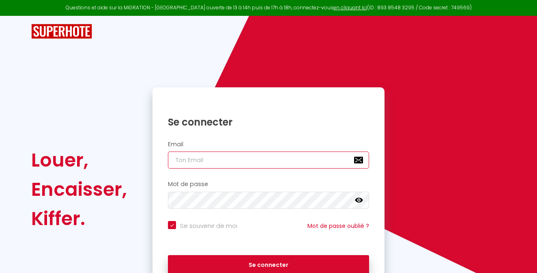
click at [229, 157] on input "email" at bounding box center [268, 159] width 201 height 17
click at [229, 162] on input "email" at bounding box center [268, 159] width 201 height 17
type input "m"
checkbox input "true"
type input "me"
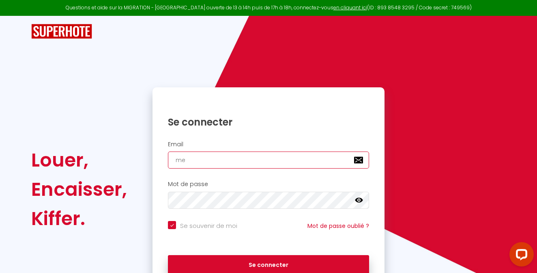
checkbox input "true"
type input "met"
checkbox input "true"
type input "metu"
checkbox input "true"
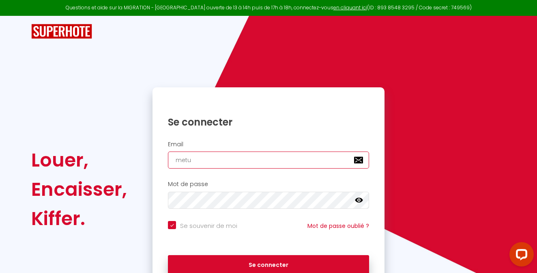
type input "metui"
checkbox input "true"
type input "metuin"
checkbox input "true"
type input "metuin@"
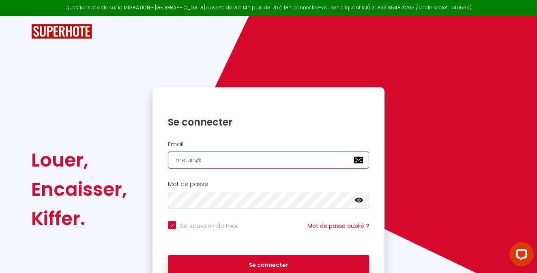
checkbox input "true"
type input "metuin@m"
checkbox input "true"
type input "metuin@me"
checkbox input "true"
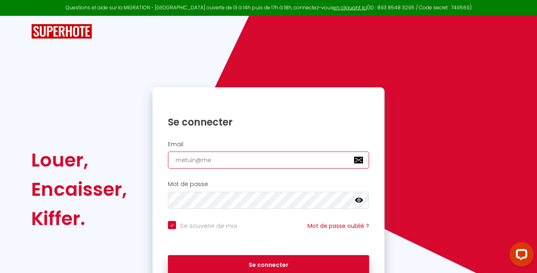
type input "metuin@me."
checkbox input "true"
type input "metuin@me.c"
checkbox input "true"
type input "[EMAIL_ADDRESS][DOMAIN_NAME]"
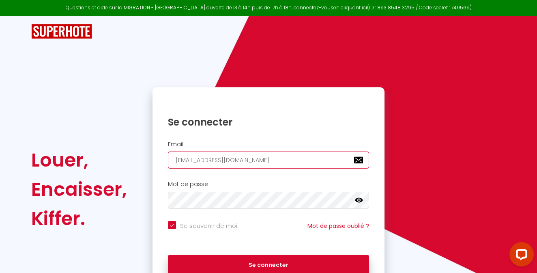
checkbox input "true"
type input "[EMAIL_ADDRESS][DOMAIN_NAME]"
checkbox input "true"
type input "[EMAIL_ADDRESS][DOMAIN_NAME]"
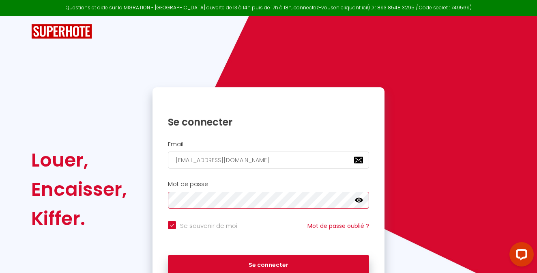
click at [168, 255] on button "Se connecter" at bounding box center [268, 265] width 201 height 20
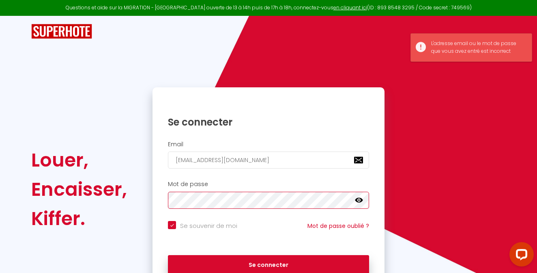
click at [168, 255] on button "Se connecter" at bounding box center [268, 265] width 201 height 20
checkbox input "true"
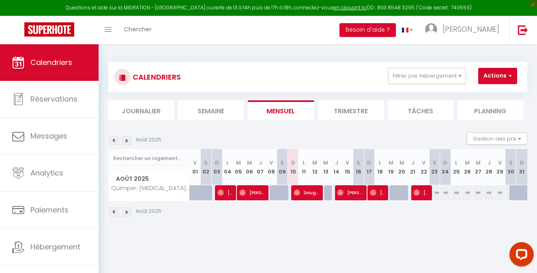
click at [437, 194] on div "100" at bounding box center [434, 192] width 11 height 15
type input "100"
type input "[PERSON_NAME] 23 Août 2025"
type input "Dim 24 Août 2025"
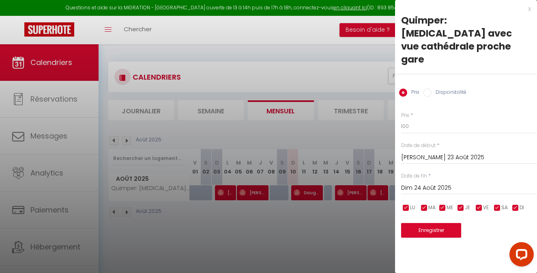
click at [348, 67] on div at bounding box center [268, 136] width 537 height 273
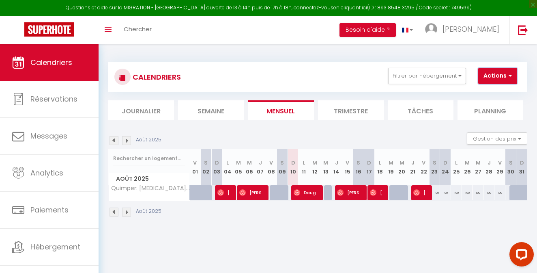
click at [513, 78] on button "Actions" at bounding box center [497, 76] width 39 height 16
click at [329, 81] on div "CALENDRIERS Filtrer par hébergement Tous Quimper: [MEDICAL_DATA] avec vue cathé…" at bounding box center [317, 77] width 407 height 18
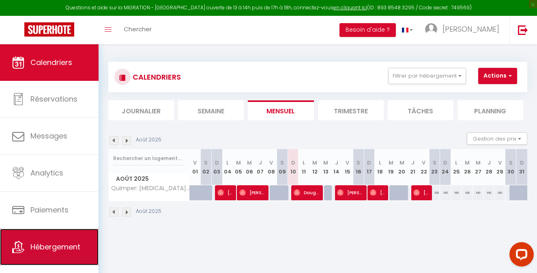
click at [41, 254] on link "Hébergement" at bounding box center [49, 246] width 99 height 37
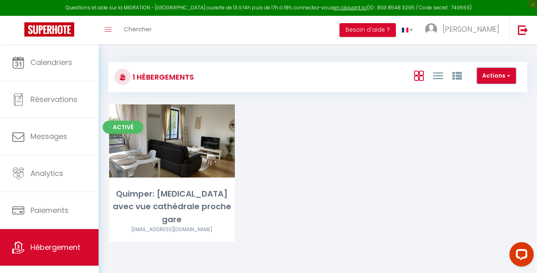
click at [491, 75] on button "Actions" at bounding box center [496, 76] width 39 height 16
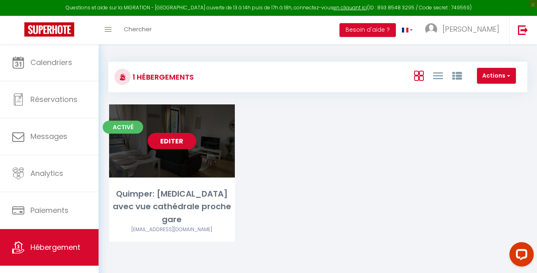
click at [183, 187] on div "Quimper: [MEDICAL_DATA] avec vue cathédrale proche gare" at bounding box center [172, 206] width 126 height 38
select select "3"
select select "2"
select select "1"
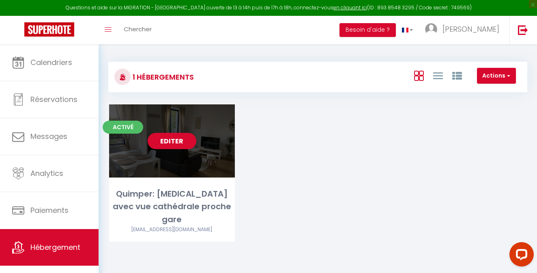
select select
select select "28"
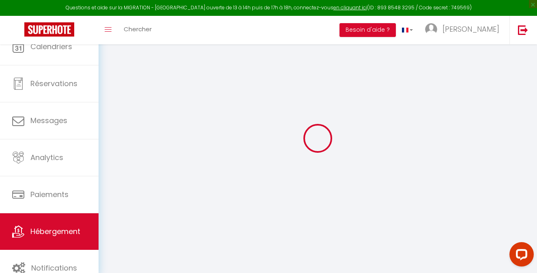
select select
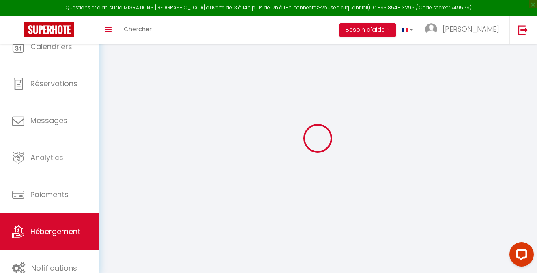
select select
checkbox input "false"
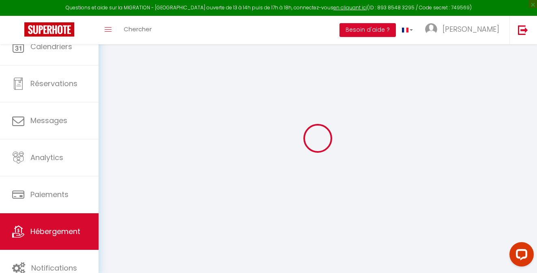
select select
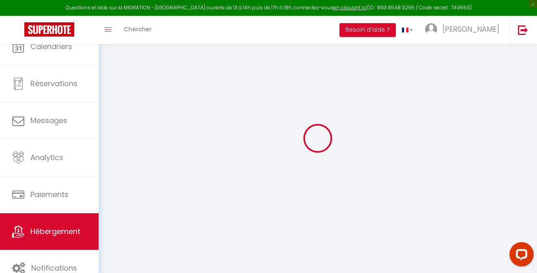
select select
checkbox input "false"
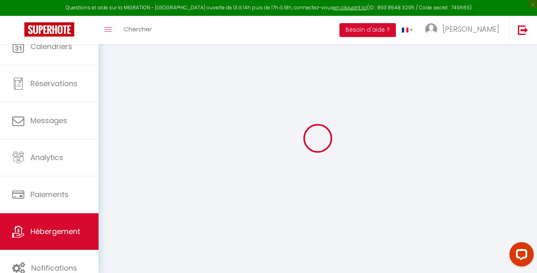
checkbox input "false"
select select
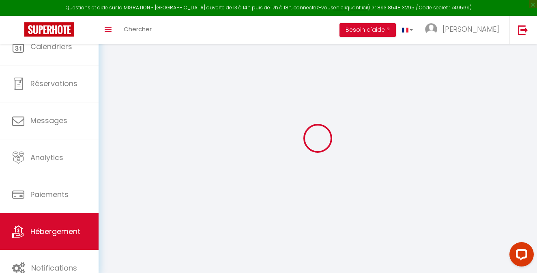
select select
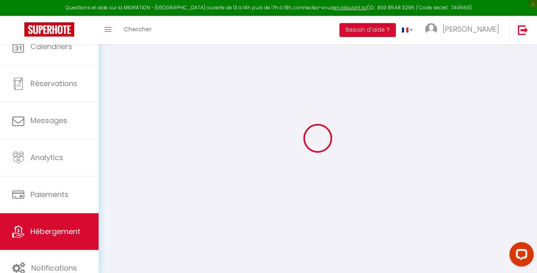
checkbox input "false"
select select
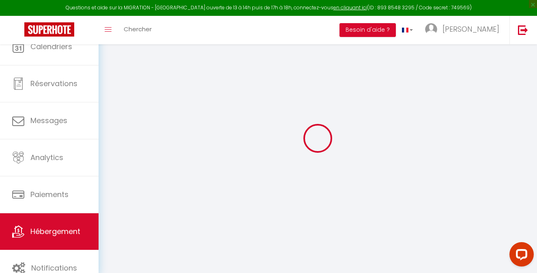
select select
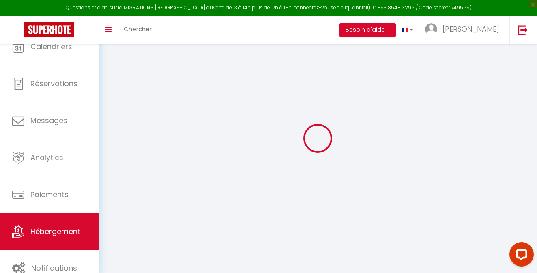
select select
checkbox input "false"
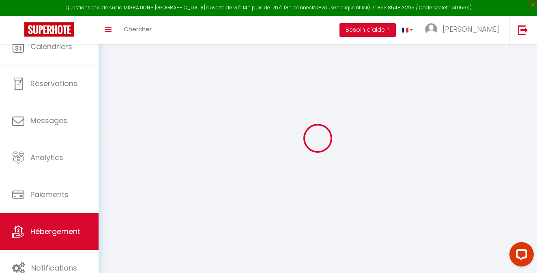
checkbox input "false"
select select
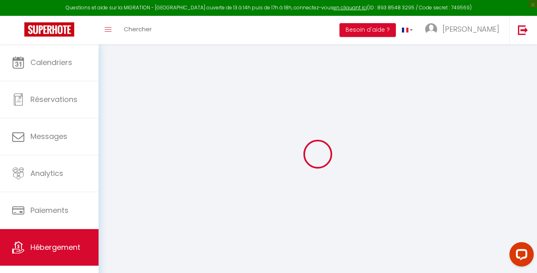
select select
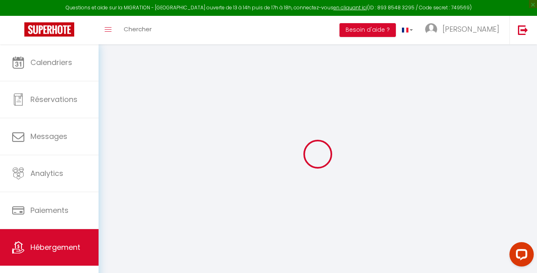
select select
checkbox input "false"
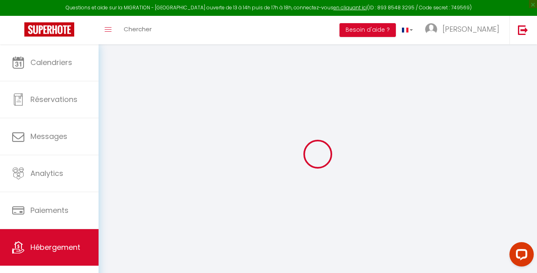
select select
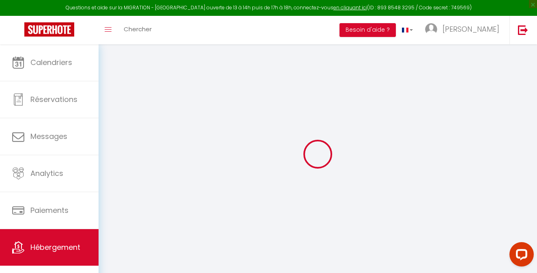
select select
checkbox input "false"
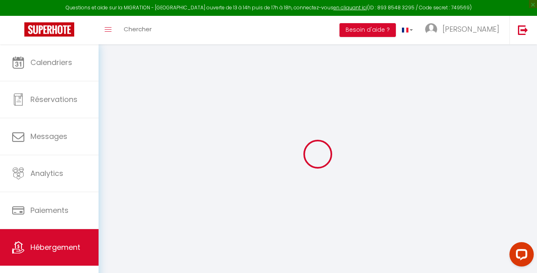
checkbox input "false"
select select
type input "Quimper: [MEDICAL_DATA] avec vue cathédrale proche gare"
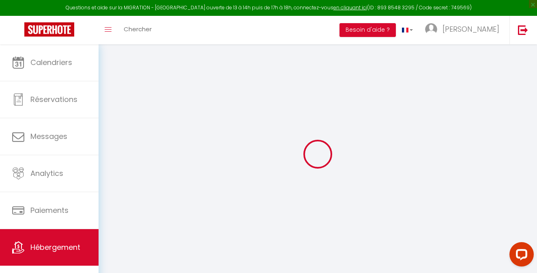
type input "MAXIME"
type input "ETUIN"
type input "[STREET_ADDRESS]"
type input "29900"
type input "Concarneau"
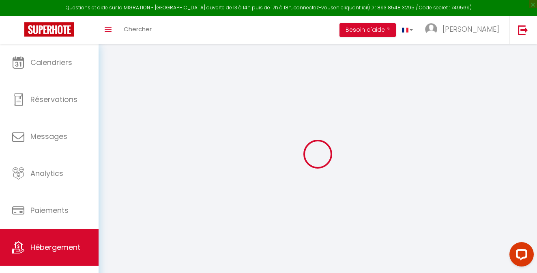
select select "2"
type input "55"
type input "5"
type input "25"
type input "0.88"
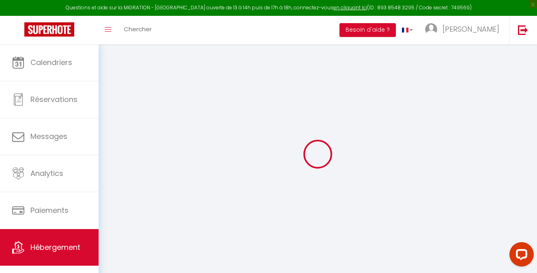
select select
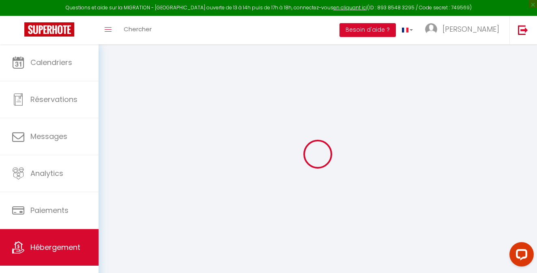
type input "[STREET_ADDRESS][PERSON_NAME]"
type input "29000"
type input "Quimper"
type input "[EMAIL_ADDRESS][DOMAIN_NAME]"
select select
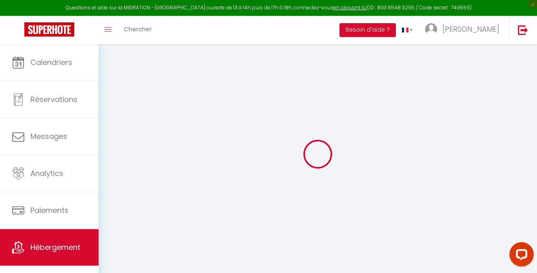
checkbox input "false"
type input "0"
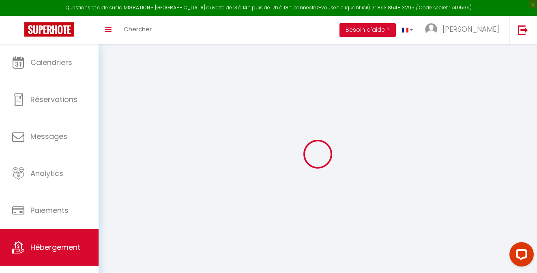
type input "25"
type input "5"
type input "0"
select select
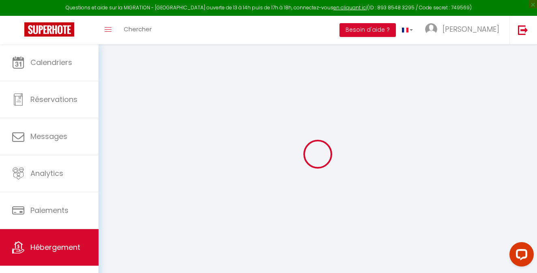
select select
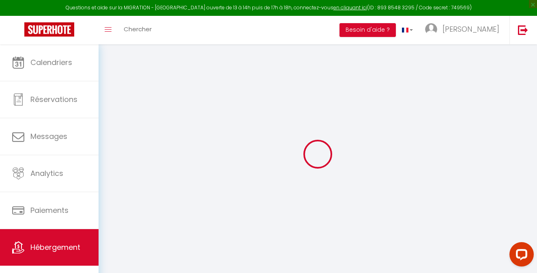
checkbox input "false"
select select
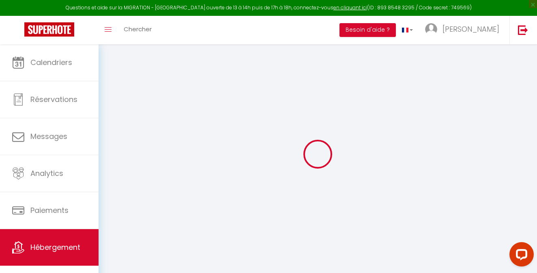
select select
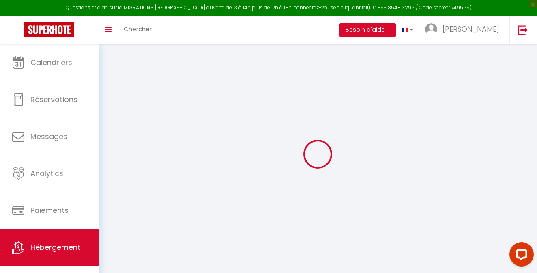
checkbox input "false"
select select
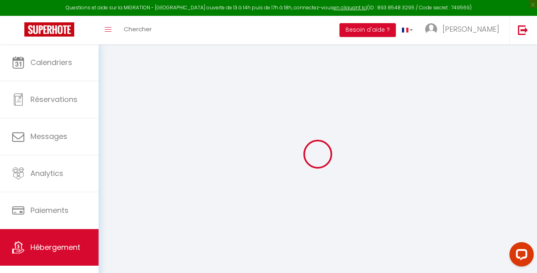
select select
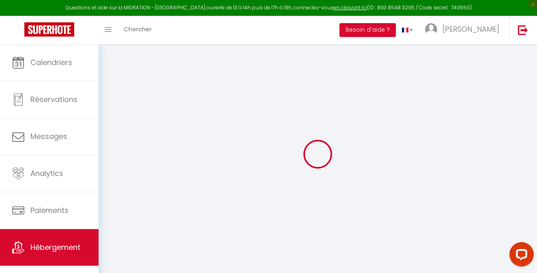
checkbox input "false"
select select "+ 20 %"
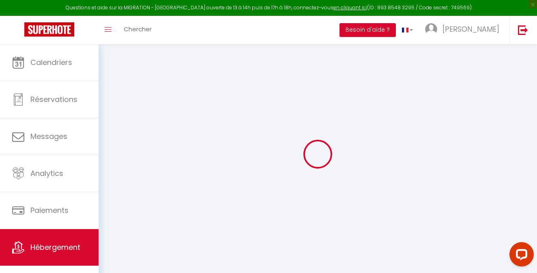
select select "+ 10 %"
select select
checkbox input "false"
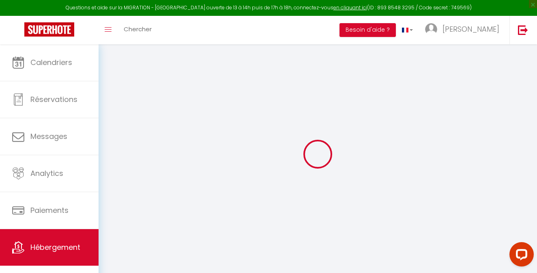
checkbox input "false"
select select "1811-654394286028132348"
select select "19:00"
select select "23:45"
select select "11:00"
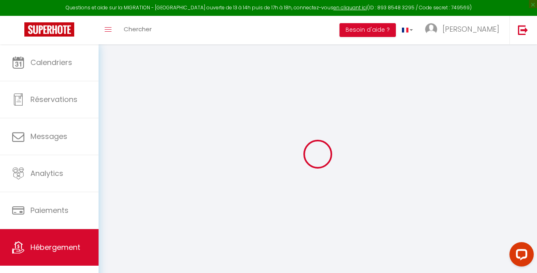
select select "30"
select select "120"
select select
select select "EUR"
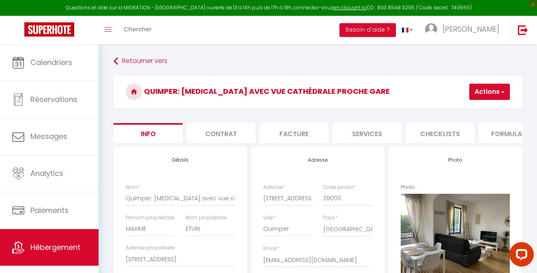
click at [441, 136] on li "Checklists" at bounding box center [440, 133] width 69 height 20
select select
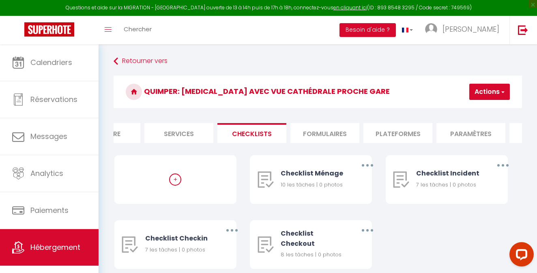
scroll to position [0, 194]
click at [410, 131] on li "Plateformes" at bounding box center [391, 133] width 69 height 20
select select
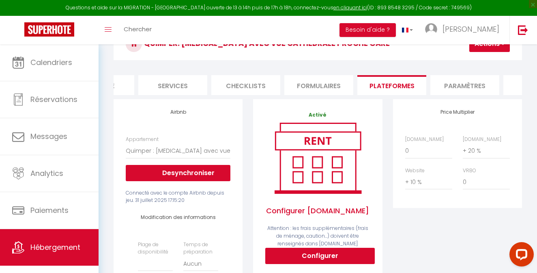
scroll to position [49, 0]
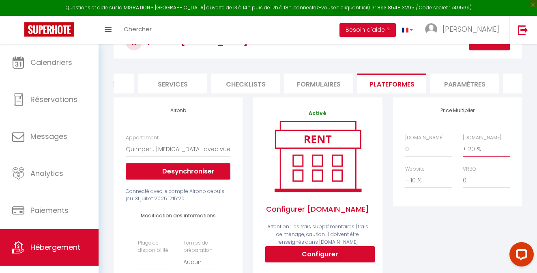
click at [472, 146] on select "0 + 1 % + 2 % + 3 % + 4 % + 5 % + 6 % + 7 % + 8 % + 9 %" at bounding box center [486, 148] width 47 height 15
click at [416, 180] on select "0 + 1 % + 2 % + 3 % + 4 % + 5 % + 6 % + 7 % + 8 % + 9 %" at bounding box center [428, 179] width 47 height 15
select select "+ 12 %"
select select
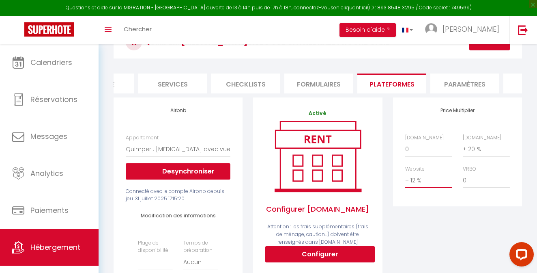
click at [415, 180] on select "0 + 1 % + 2 % + 3 % + 4 % + 5 % + 6 % + 7 % + 8 % + 9 %" at bounding box center [428, 179] width 47 height 15
select select "+ 10 %"
select select
click at [409, 148] on select "0 + 1 % + 2 % + 3 % + 4 % + 5 % + 6 % + 7 % + 8 % + 9 %" at bounding box center [428, 148] width 47 height 15
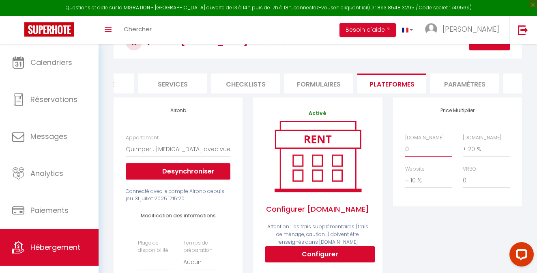
select select "+ 12 %"
select select
click at [466, 219] on div "Price Multiplier [DOMAIN_NAME] 0 + 1 % + 2 % + 3 % + 4 % + 5 % + 6 % + 7 %" at bounding box center [458, 250] width 140 height 306
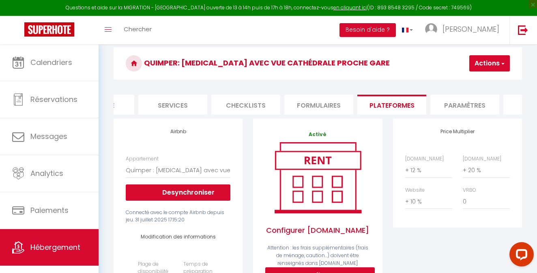
scroll to position [29, 0]
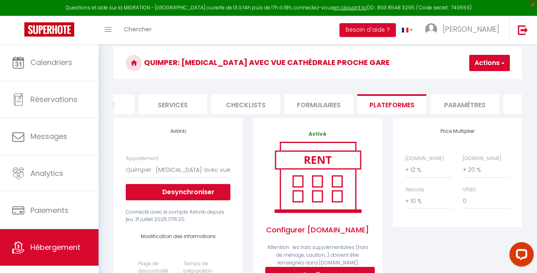
click at [485, 68] on button "Actions" at bounding box center [489, 63] width 41 height 16
click at [480, 75] on ul "Enregistrer" at bounding box center [477, 80] width 65 height 15
click at [483, 69] on button "Actions" at bounding box center [489, 63] width 41 height 16
click at [480, 82] on link "Enregistrer" at bounding box center [477, 80] width 64 height 11
select select
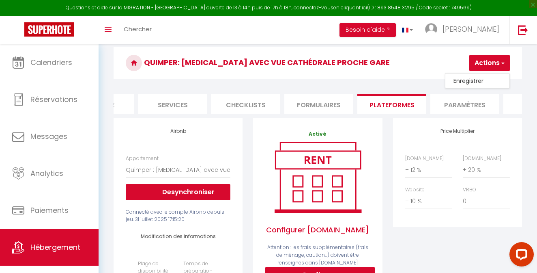
select select
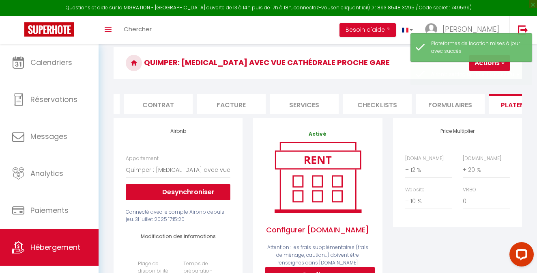
scroll to position [0, 0]
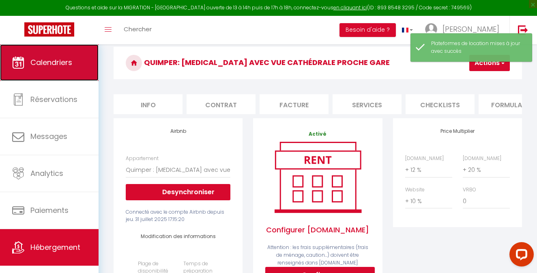
click at [58, 64] on span "Calendriers" at bounding box center [51, 62] width 42 height 10
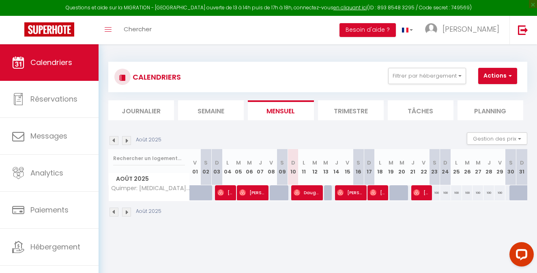
click at [437, 194] on div "100" at bounding box center [434, 192] width 11 height 15
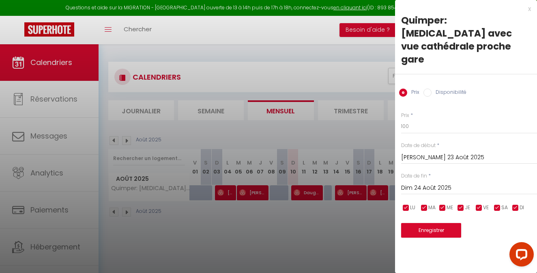
click at [459, 183] on input "Dim 24 Août 2025" at bounding box center [469, 188] width 136 height 11
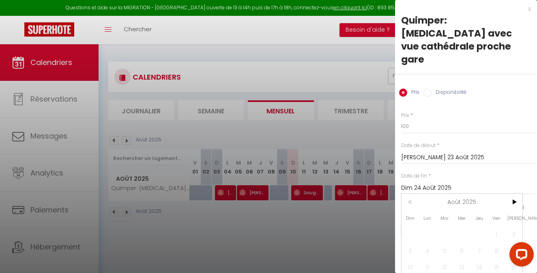
scroll to position [25, 0]
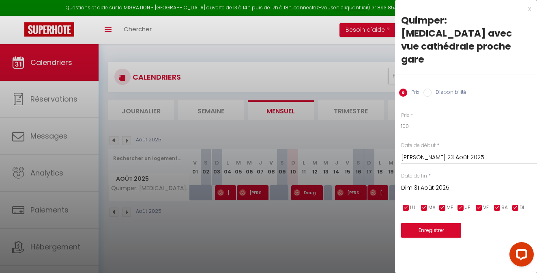
scroll to position [0, 0]
click at [425, 119] on input "100" at bounding box center [469, 126] width 136 height 15
click at [438, 223] on button "Enregistrer" at bounding box center [431, 230] width 60 height 15
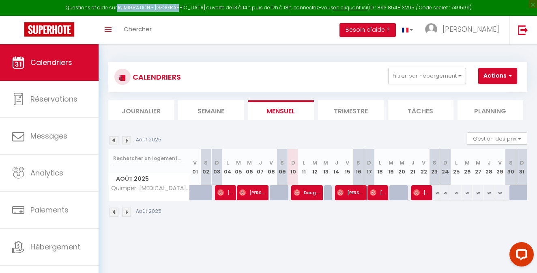
drag, startPoint x: 128, startPoint y: 9, endPoint x: 189, endPoint y: 11, distance: 60.9
click at [188, 11] on div "Questions et aide sur la MIGRATION - [GEOGRAPHIC_DATA] ouverte de 13 à 14h puis…" at bounding box center [268, 8] width 537 height 16
